Goal: Transaction & Acquisition: Download file/media

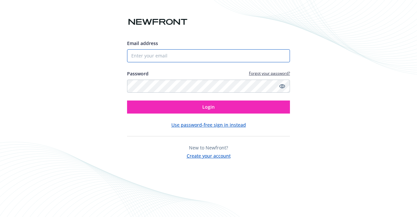
click at [188, 58] on input "Email address" at bounding box center [208, 55] width 163 height 13
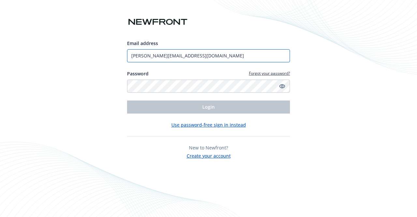
type input "[PERSON_NAME][EMAIL_ADDRESS][DOMAIN_NAME]"
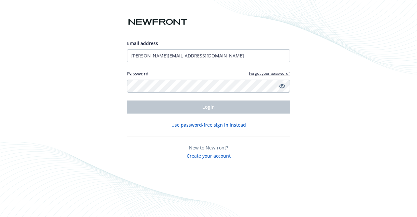
click at [284, 86] on icon "Show password" at bounding box center [282, 86] width 6 height 6
click at [284, 86] on icon "Hide password" at bounding box center [282, 86] width 8 height 8
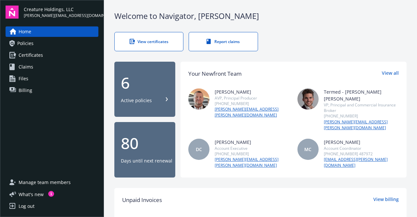
click at [39, 41] on link "Policies" at bounding box center [52, 43] width 93 height 10
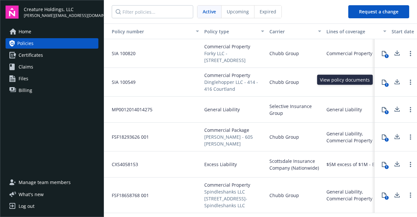
click at [385, 83] on div "1" at bounding box center [387, 85] width 4 height 4
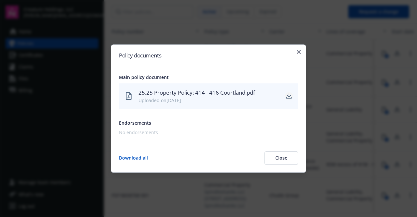
click at [287, 95] on icon "download" at bounding box center [289, 95] width 4 height 4
click at [297, 52] on icon "button" at bounding box center [299, 52] width 4 height 4
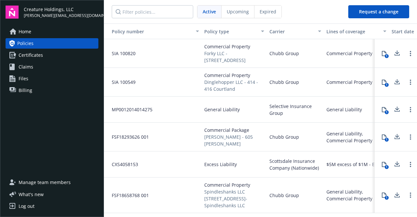
click at [24, 93] on span "Billing" at bounding box center [26, 90] width 14 height 10
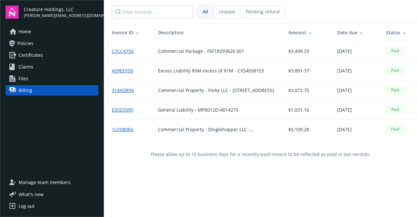
click at [126, 127] on link "1CFD80E6" at bounding box center [125, 129] width 27 height 7
click at [118, 50] on link "C7CC4756" at bounding box center [125, 51] width 27 height 7
